Goal: Answer question/provide support

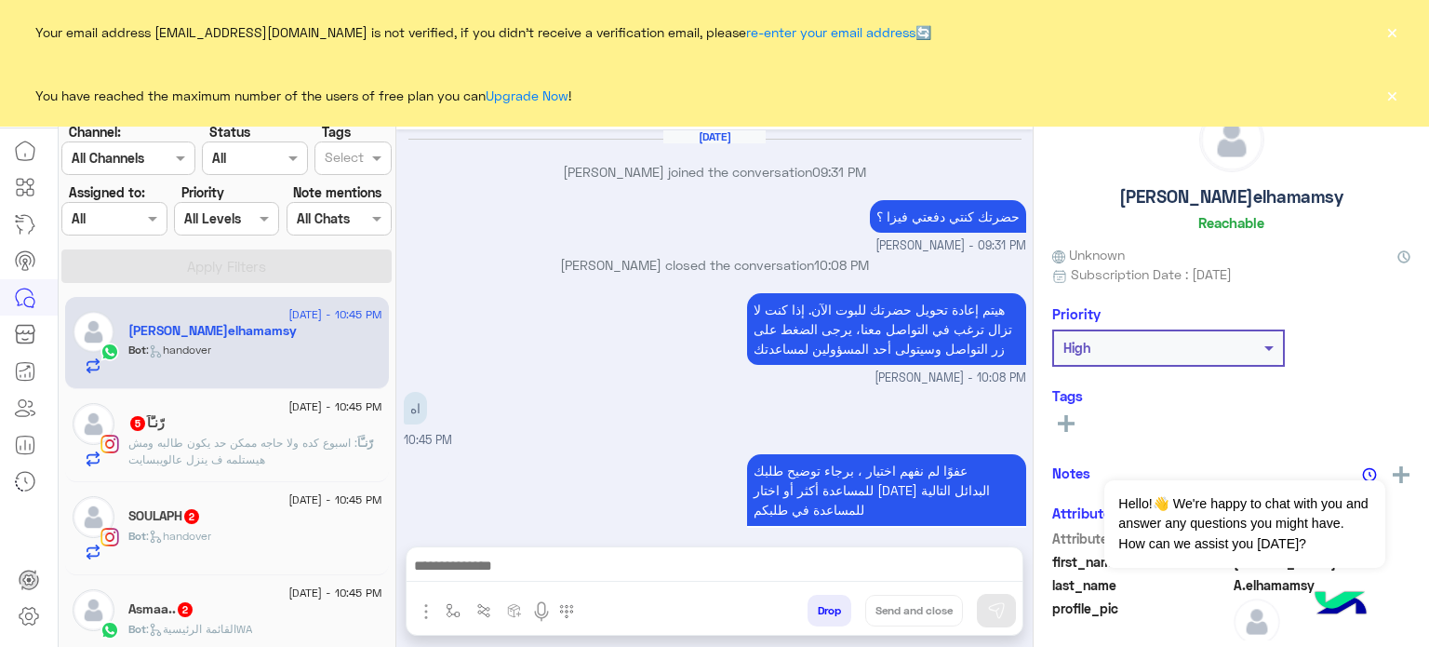
scroll to position [382, 0]
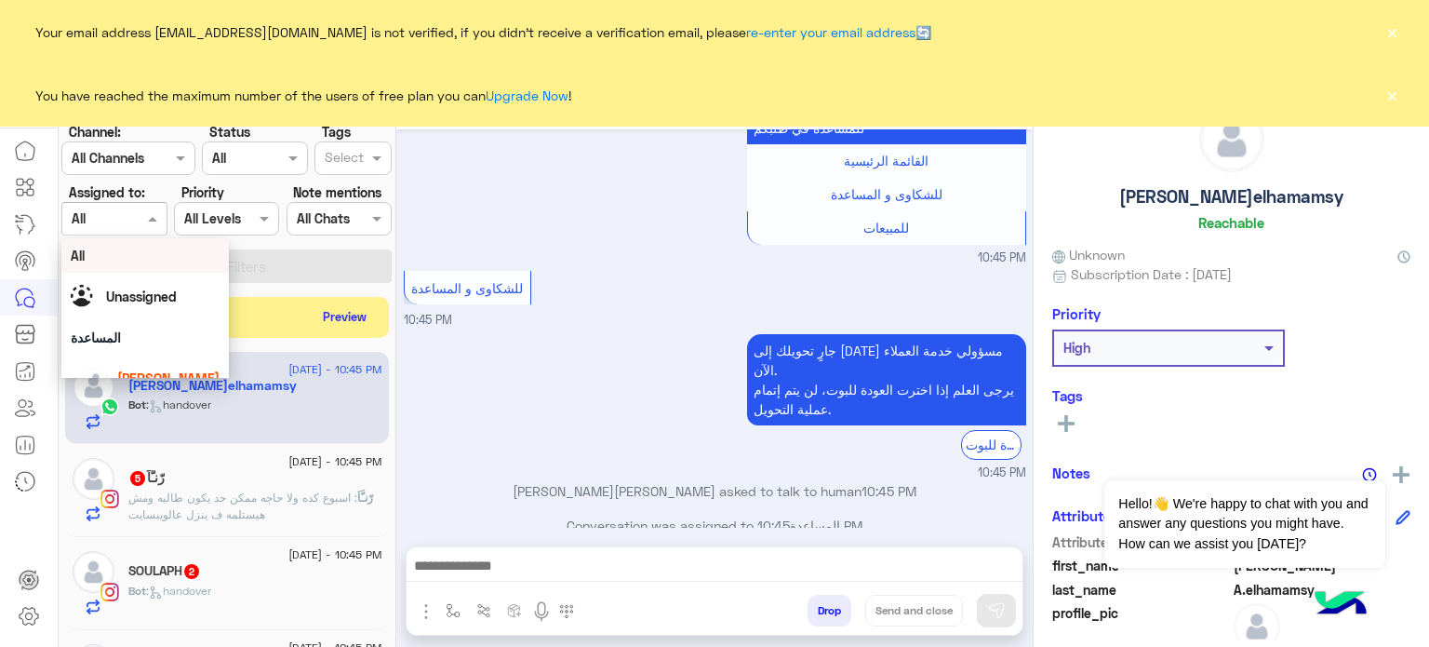
drag, startPoint x: 134, startPoint y: 215, endPoint x: 214, endPoint y: 257, distance: 90.3
click at [214, 257] on body "Your email address [EMAIL_ADDRESS][DOMAIN_NAME] is not verified, if you didn't …" at bounding box center [714, 323] width 1429 height 647
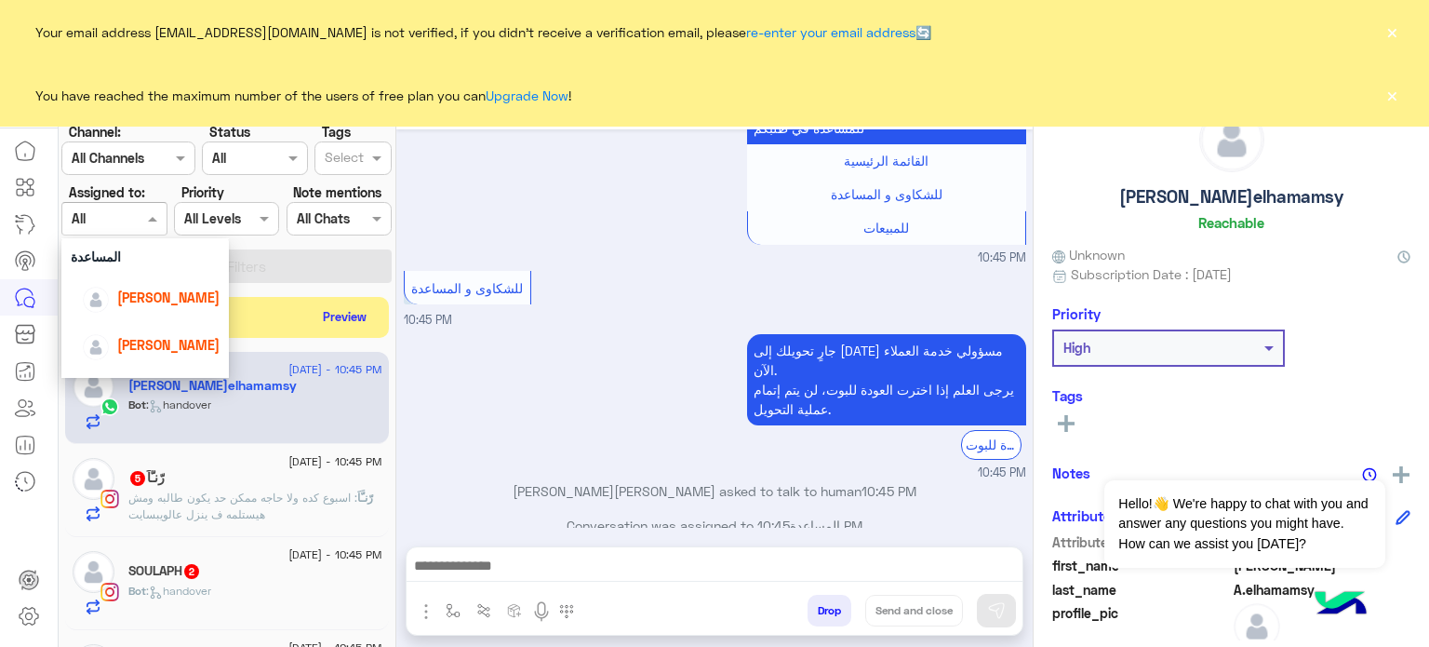
scroll to position [89, 0]
click at [176, 288] on span "[PERSON_NAME]" at bounding box center [168, 289] width 102 height 16
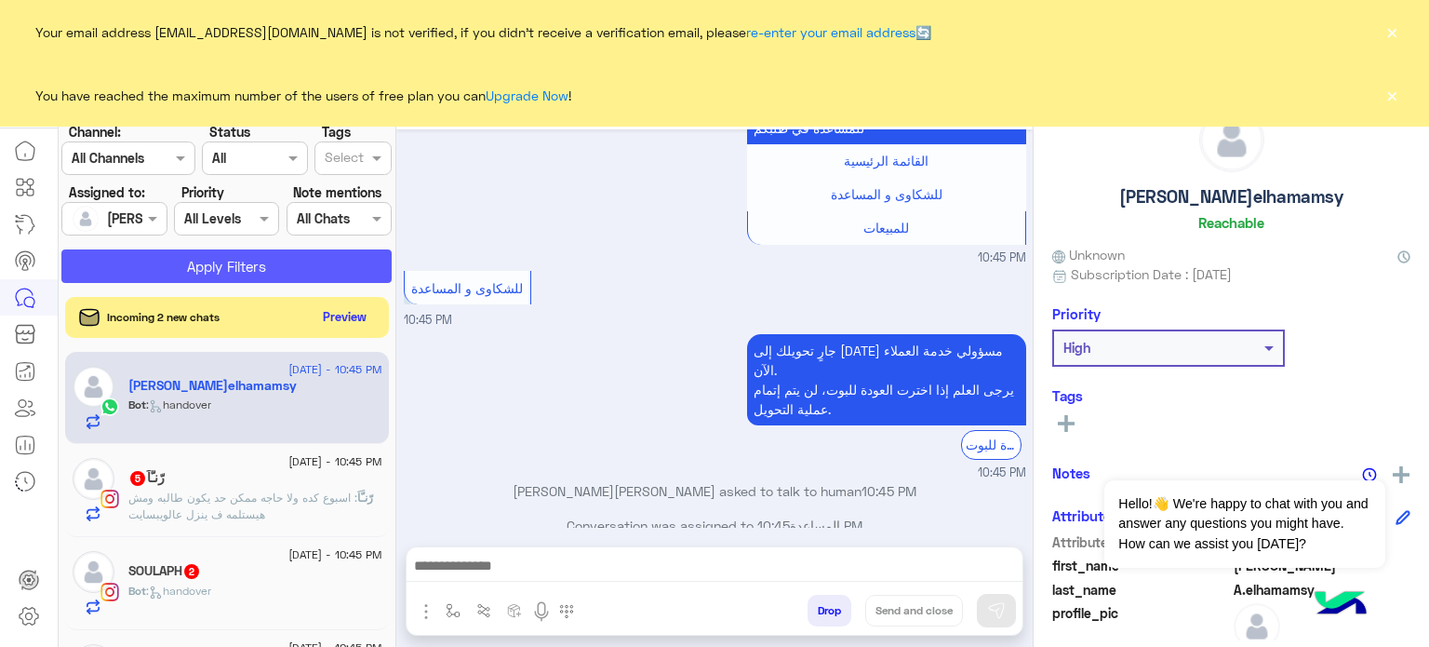
click at [258, 254] on button "Apply Filters" at bounding box center [226, 265] width 330 height 33
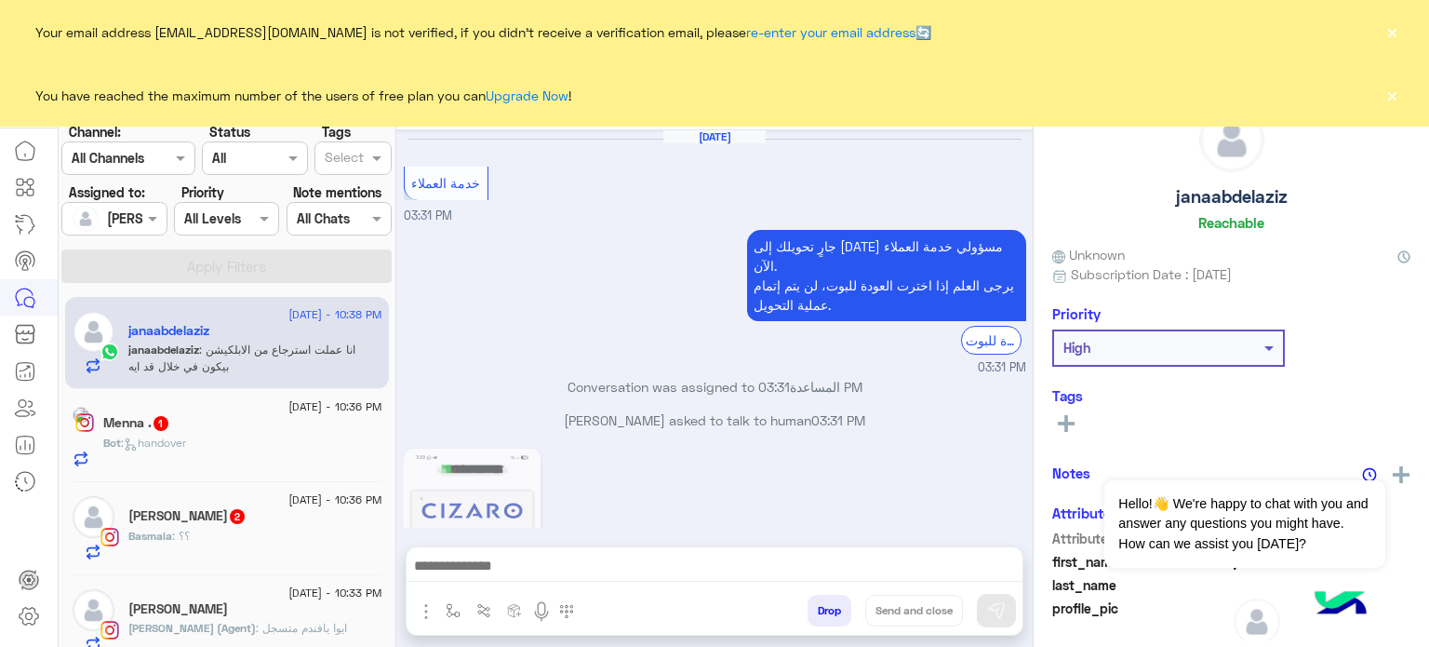
scroll to position [528, 0]
